Goal: Transaction & Acquisition: Purchase product/service

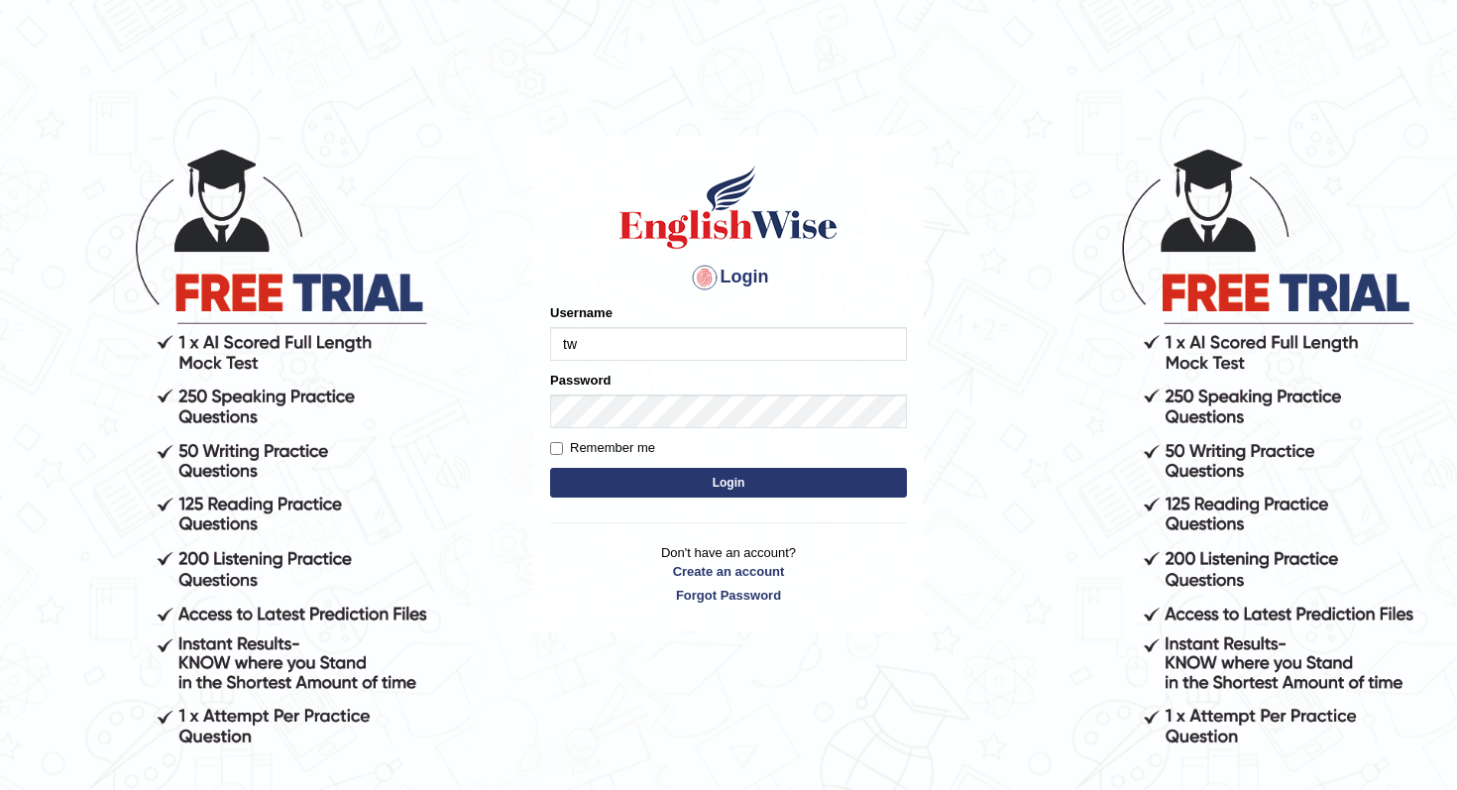
type input "t"
type input "d"
type input "andy_parramatta"
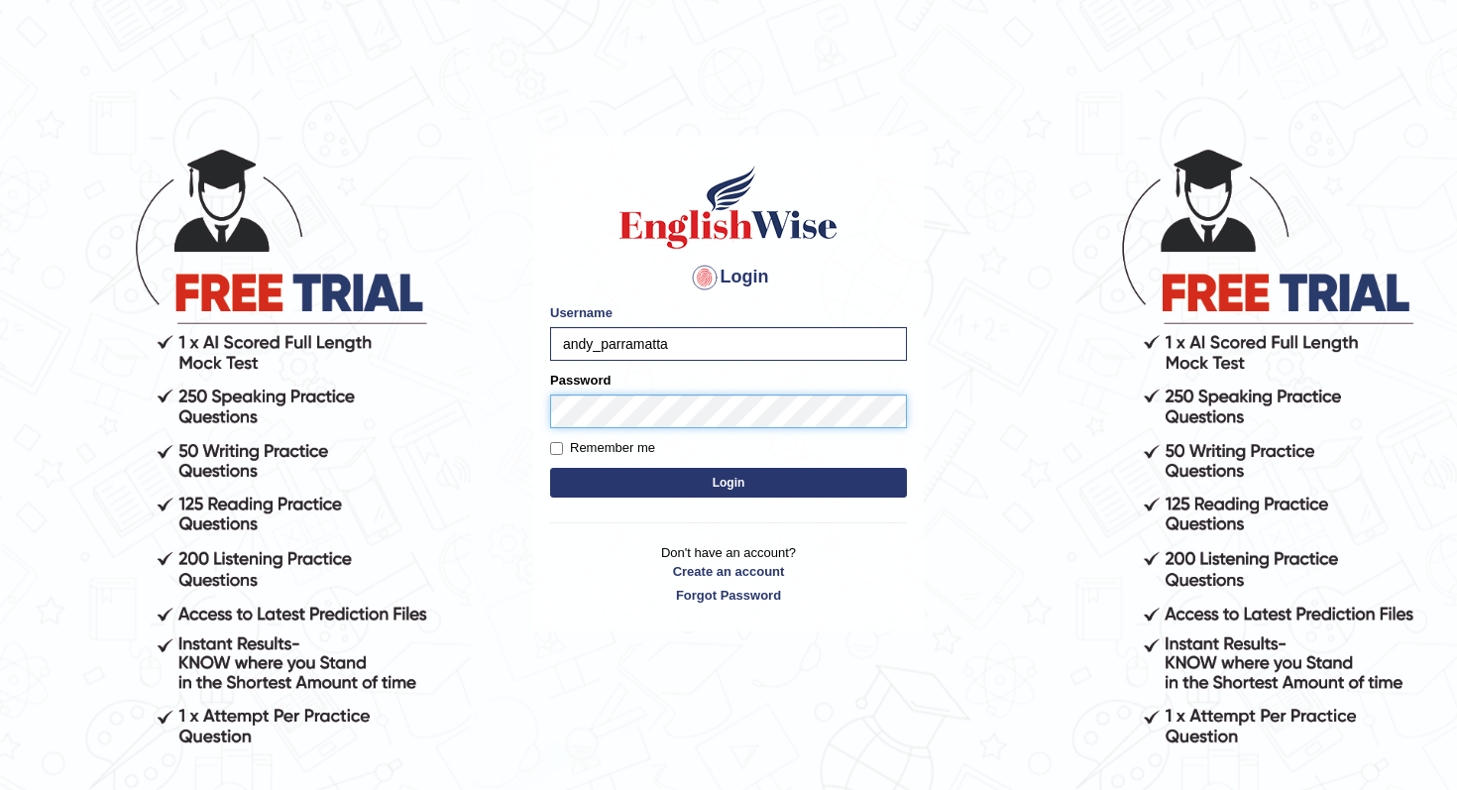
click at [550, 468] on button "Login" at bounding box center [728, 483] width 357 height 30
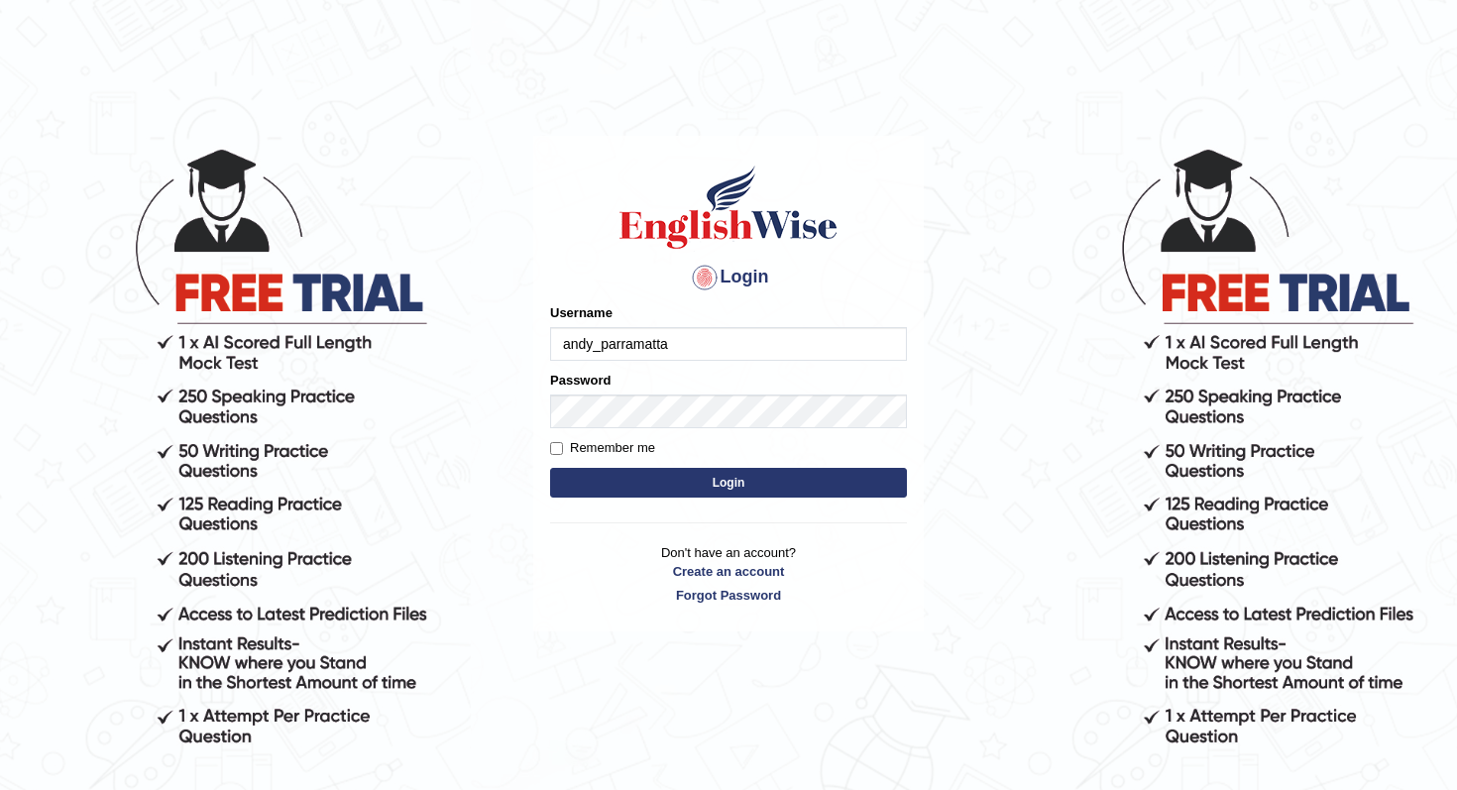
type input "andy_parramatta"
click at [552, 447] on input "Remember me" at bounding box center [556, 448] width 13 height 13
checkbox input "true"
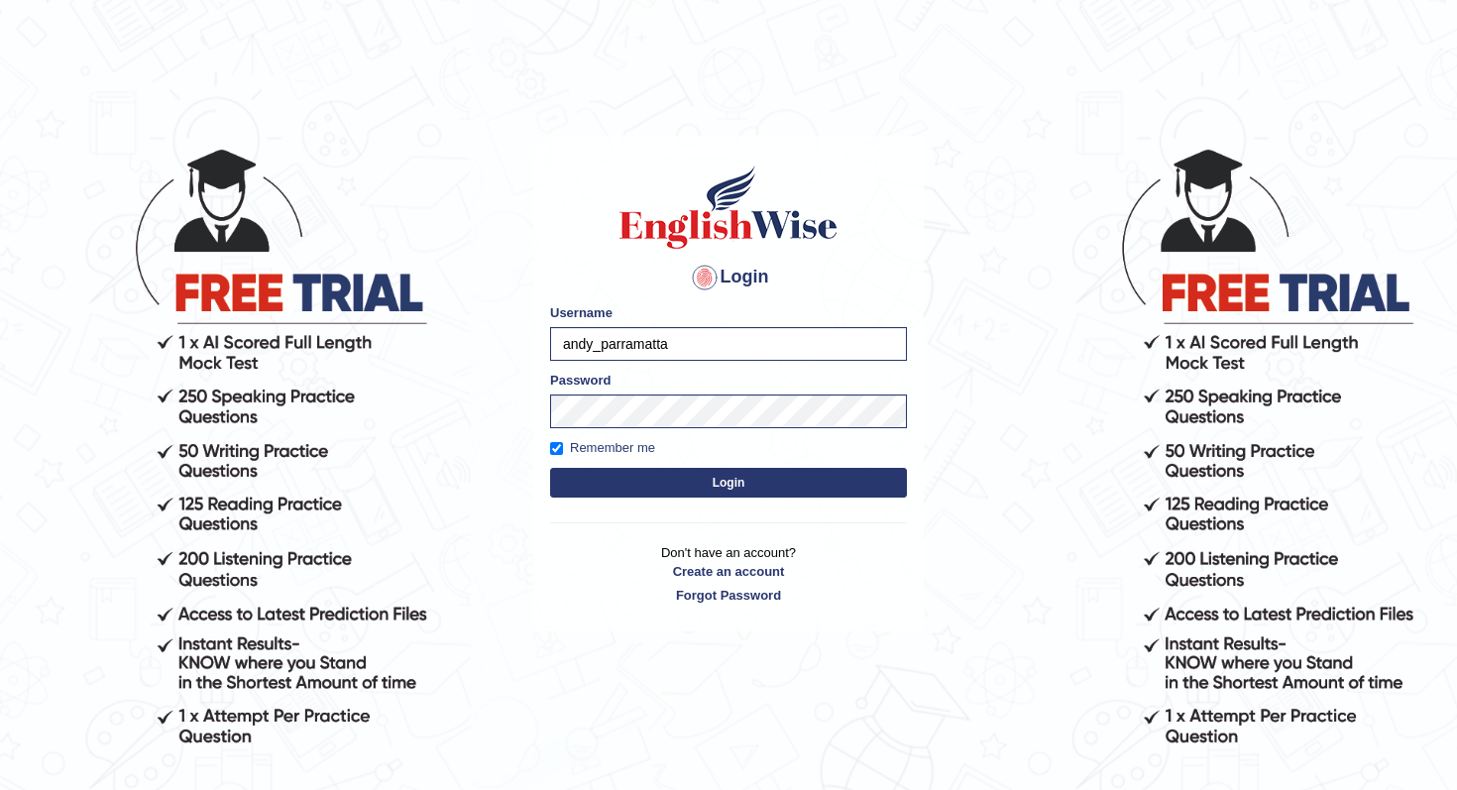
click at [582, 464] on form "Please fix the following errors: Username andy_parramatta Password Remember me …" at bounding box center [728, 402] width 357 height 199
click at [621, 484] on button "Login" at bounding box center [728, 483] width 357 height 30
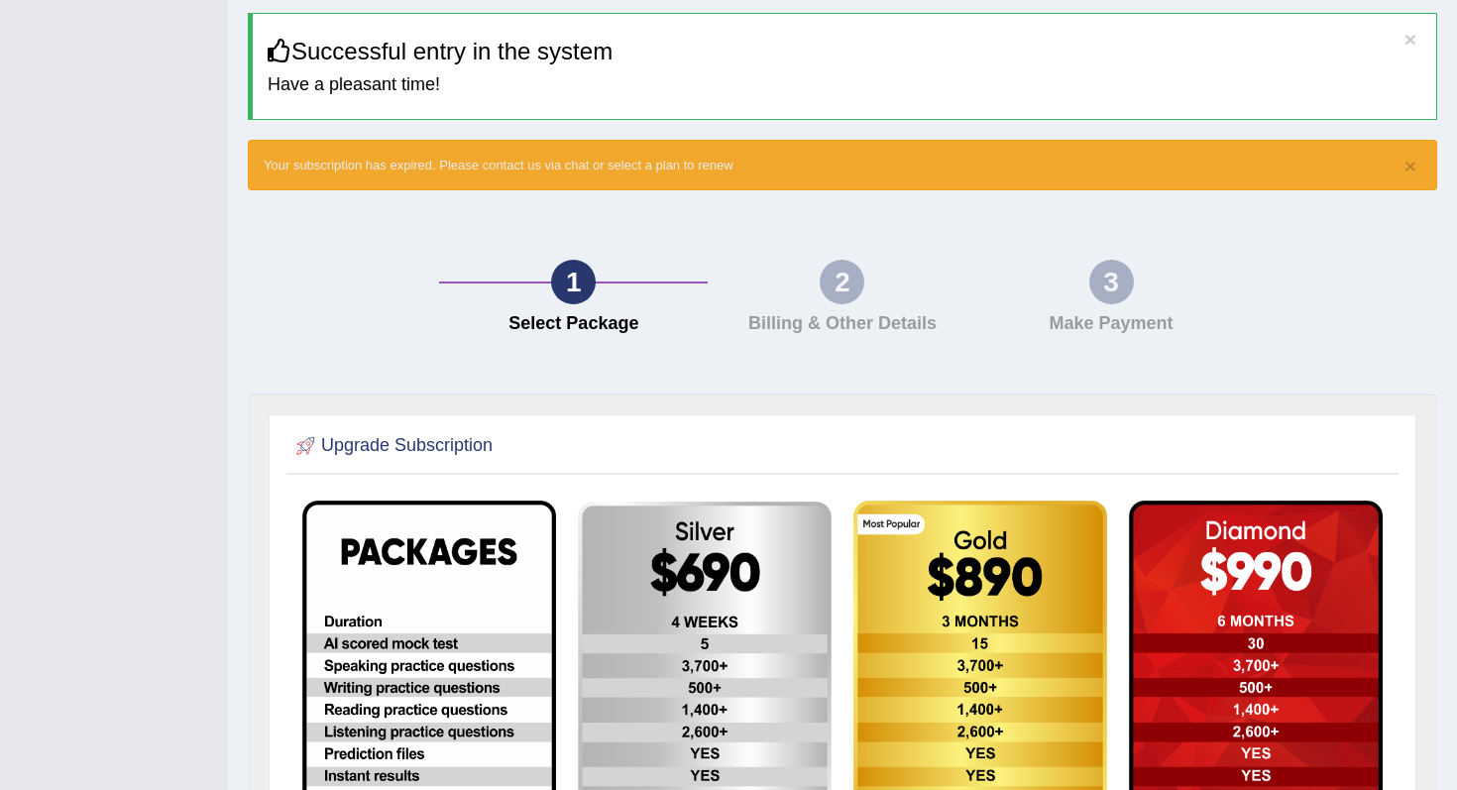
scroll to position [154, 0]
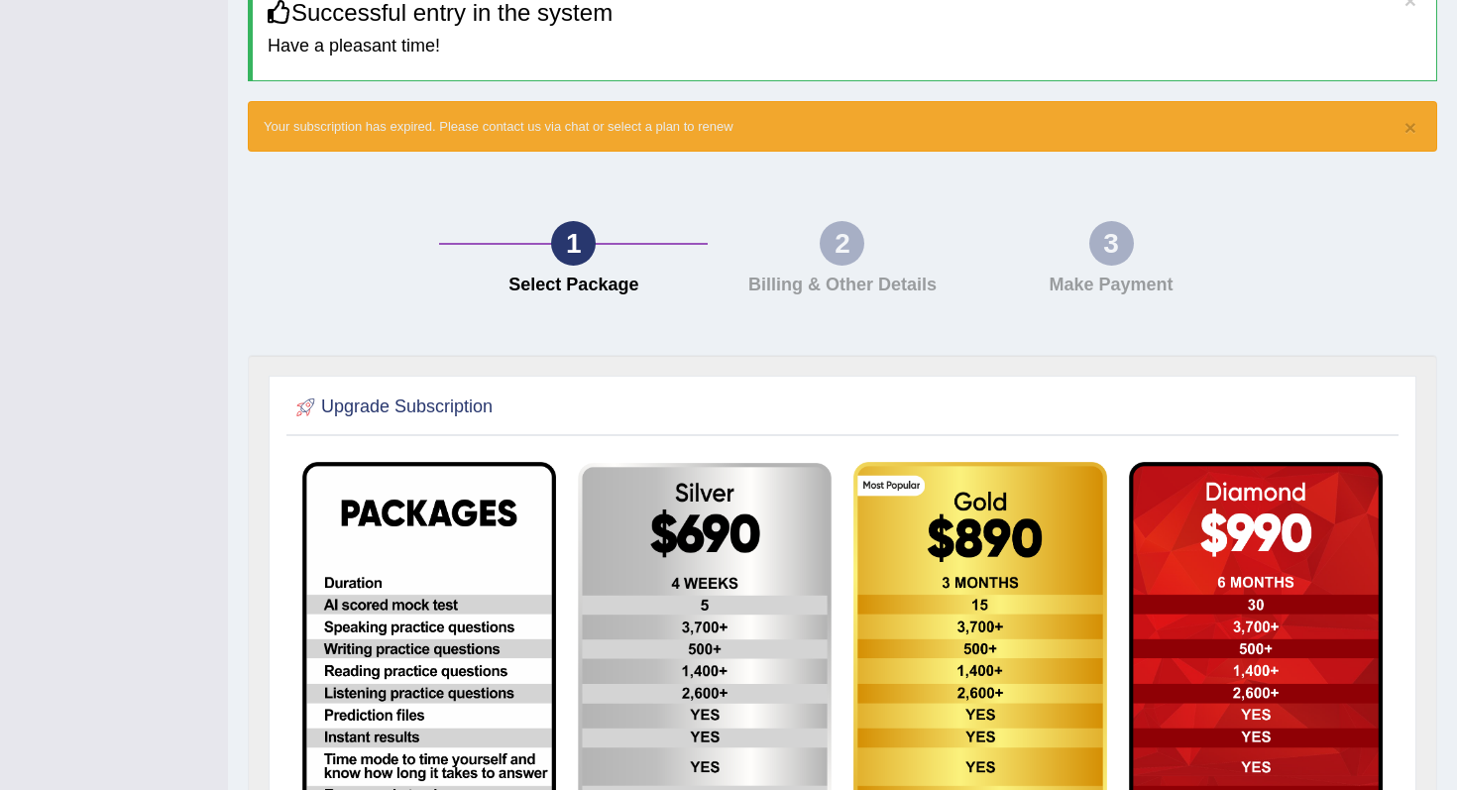
click at [742, 600] on img at bounding box center [705, 748] width 254 height 570
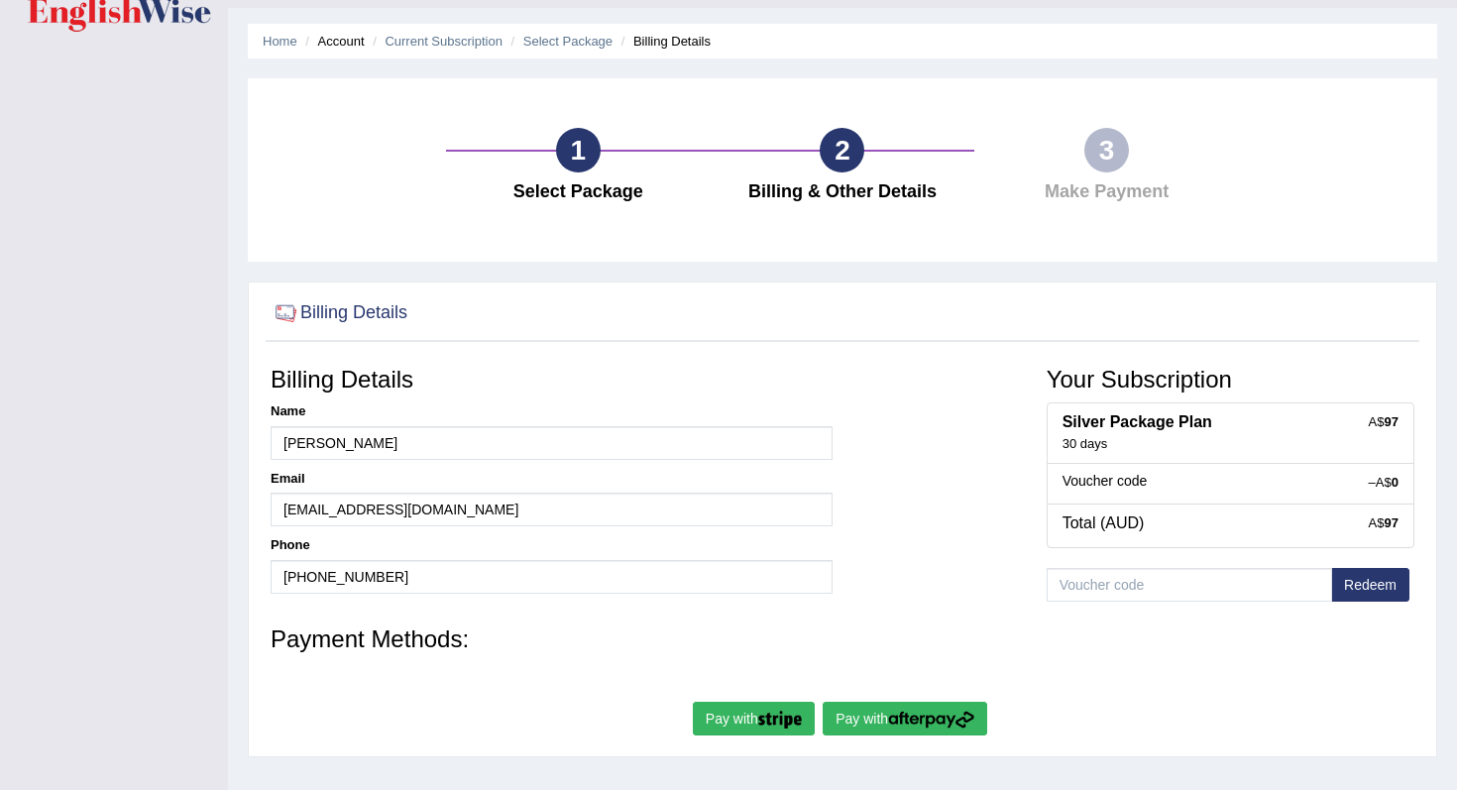
scroll to position [68, 0]
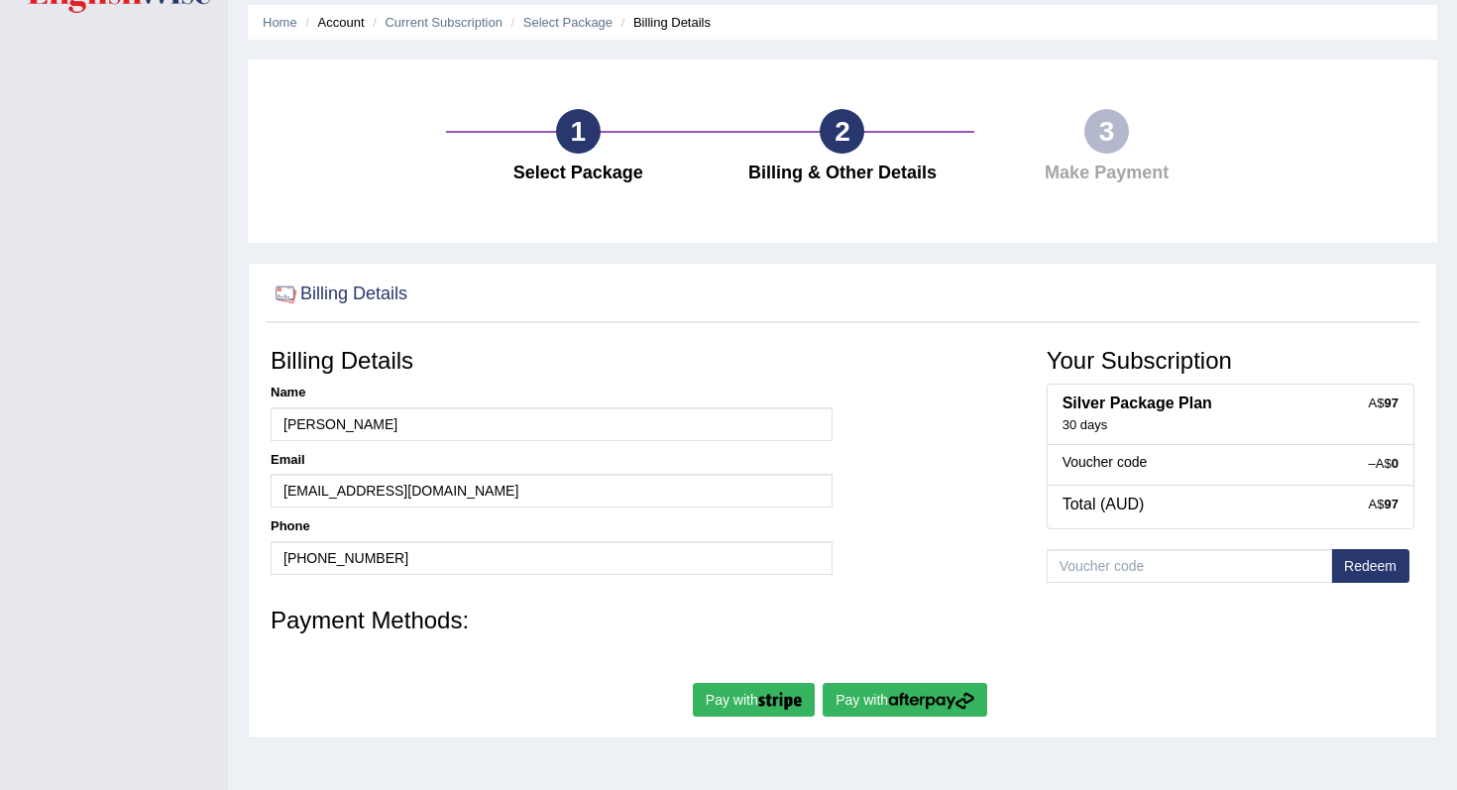
click at [868, 704] on button "Pay with" at bounding box center [905, 700] width 165 height 34
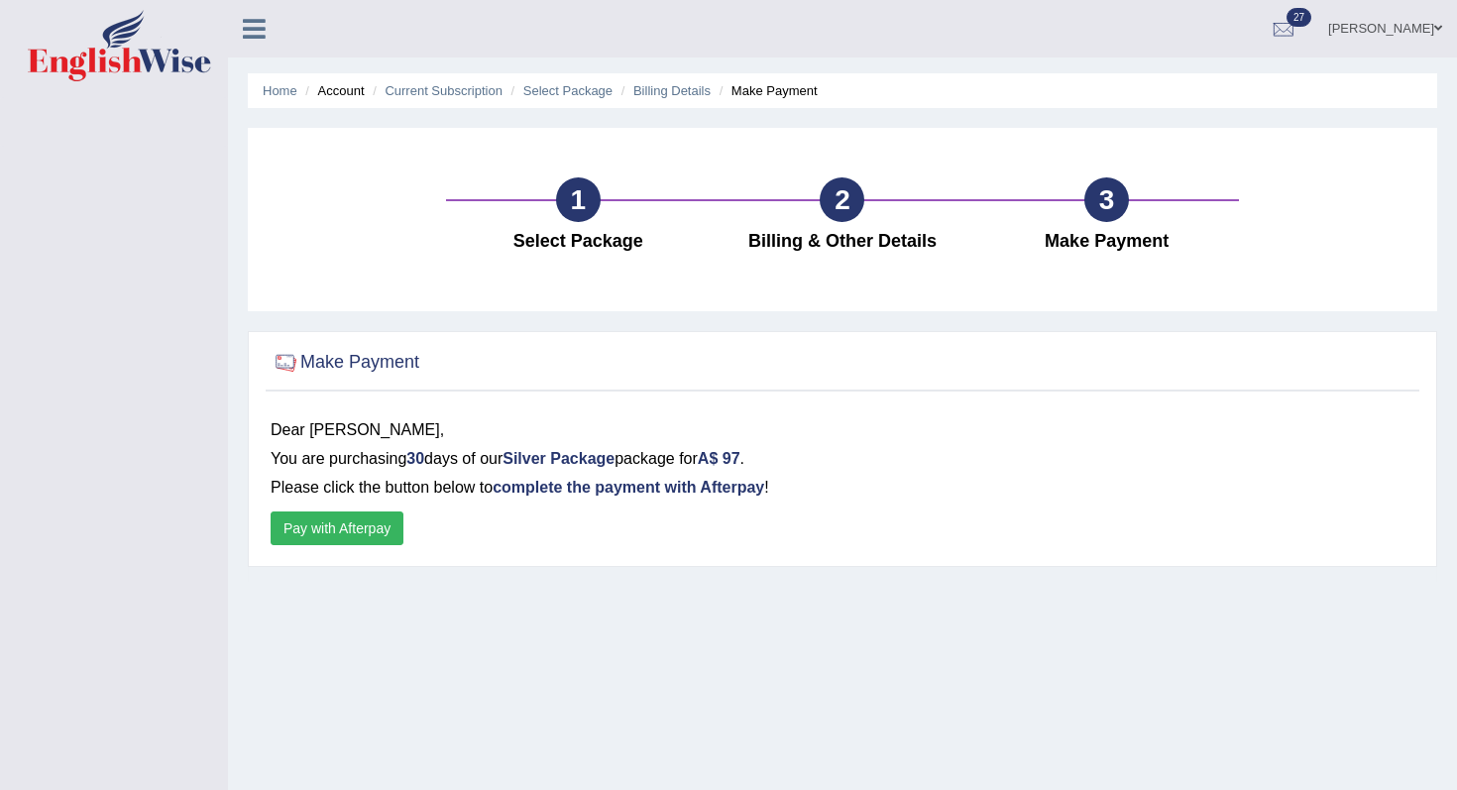
click at [364, 525] on button "Pay with Afterpay" at bounding box center [337, 528] width 133 height 34
